Goal: Obtain resource: Obtain resource

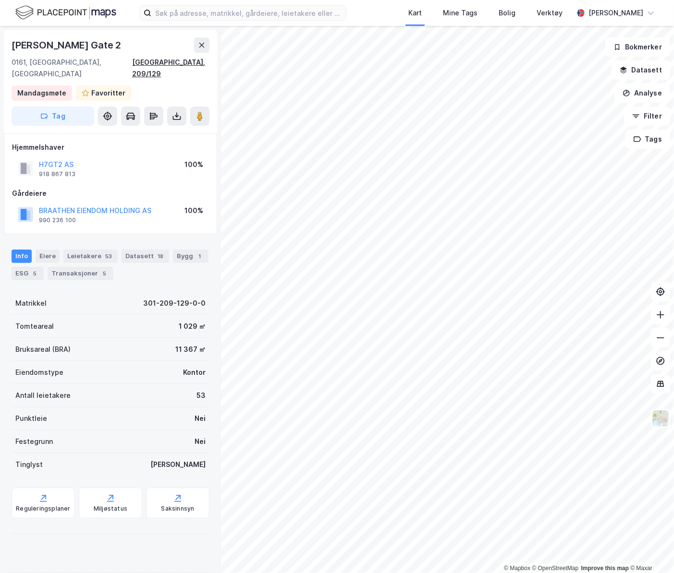
click at [170, 60] on div "[GEOGRAPHIC_DATA], 209/129" at bounding box center [171, 68] width 77 height 23
click at [178, 107] on button at bounding box center [176, 116] width 19 height 19
click at [157, 132] on div "Last ned grunnbok" at bounding box center [129, 136] width 56 height 8
click at [184, 250] on div "Bygg 1" at bounding box center [191, 256] width 36 height 13
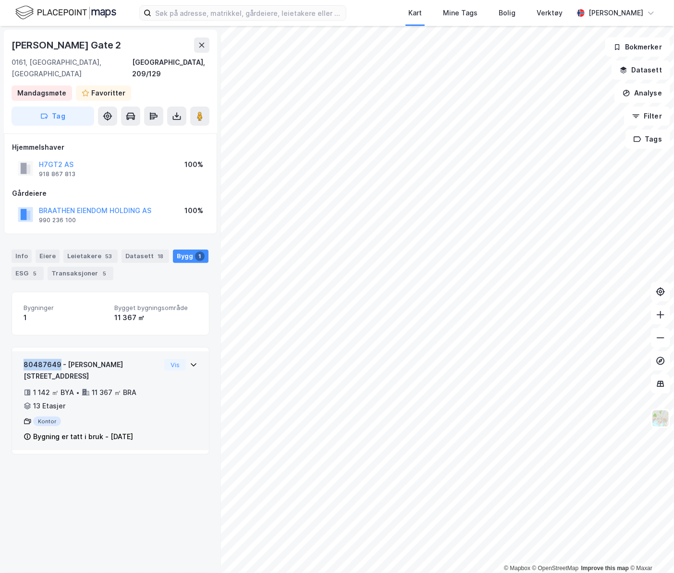
drag, startPoint x: 57, startPoint y: 354, endPoint x: 22, endPoint y: 355, distance: 35.1
click at [22, 355] on div "80487649 - [PERSON_NAME][GEOGRAPHIC_DATA] 2 1 142 ㎡ BYA • 11 367 ㎡ BRA • 13 Eta…" at bounding box center [110, 401] width 197 height 99
copy div "80487649"
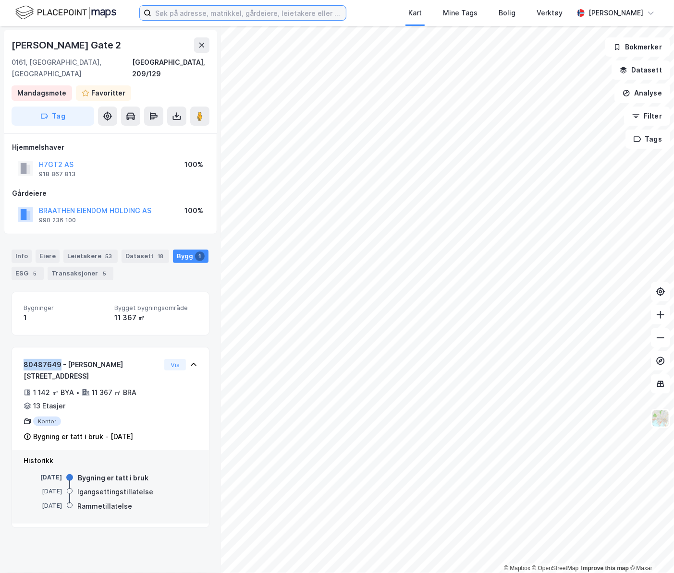
click at [176, 12] on input at bounding box center [248, 13] width 194 height 14
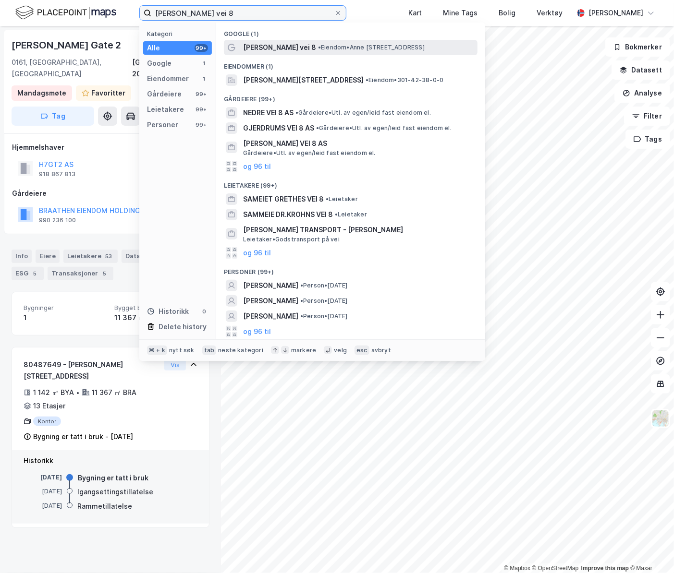
type input "[PERSON_NAME] vei 8"
click at [266, 46] on span "[PERSON_NAME] vei 8" at bounding box center [279, 48] width 73 height 12
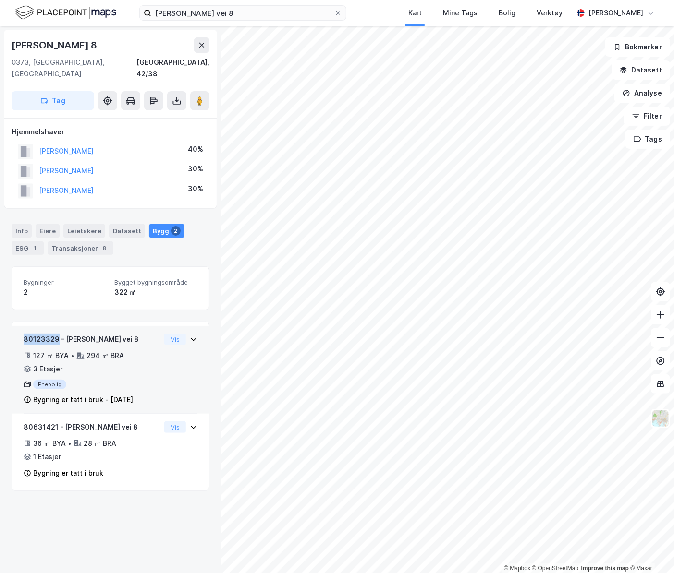
drag, startPoint x: 58, startPoint y: 327, endPoint x: 19, endPoint y: 327, distance: 38.4
click at [19, 327] on div "80123329 - [PERSON_NAME] vei 8 127 ㎡ BYA • 294 ㎡ BRA • 3 Etasjer Enebolig Bygni…" at bounding box center [110, 370] width 197 height 88
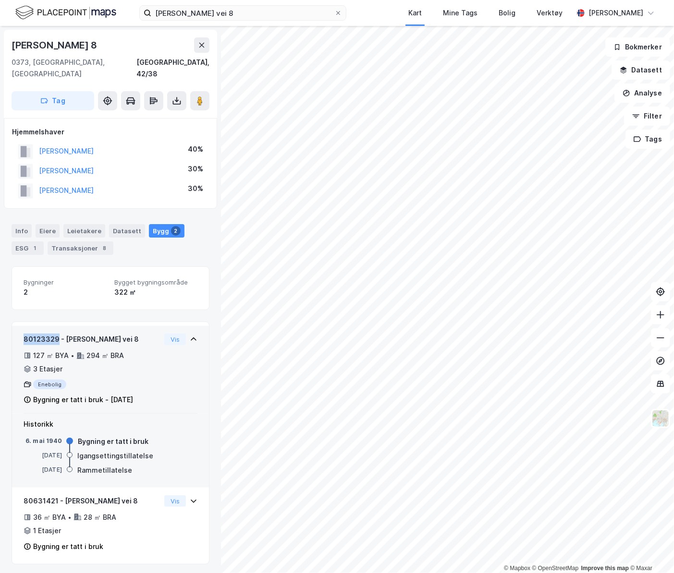
copy div "80123329"
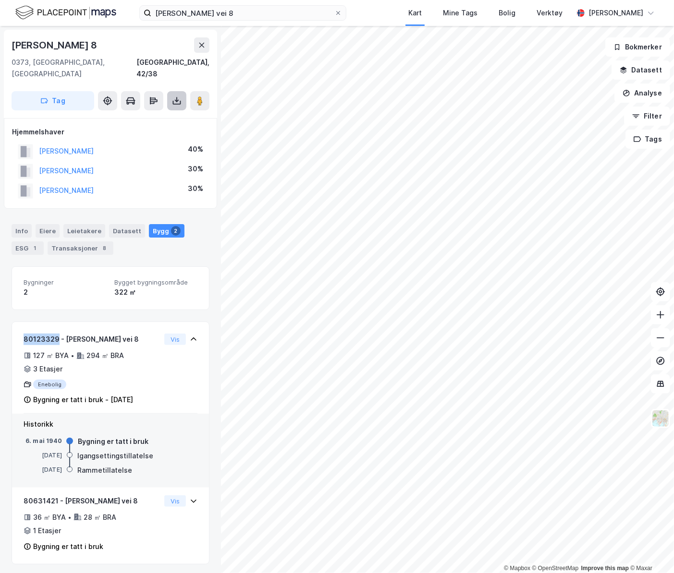
click at [179, 96] on icon at bounding box center [177, 101] width 10 height 10
click at [141, 116] on div "Last ned grunnbok" at bounding box center [129, 120] width 56 height 8
